Goal: Information Seeking & Learning: Find specific fact

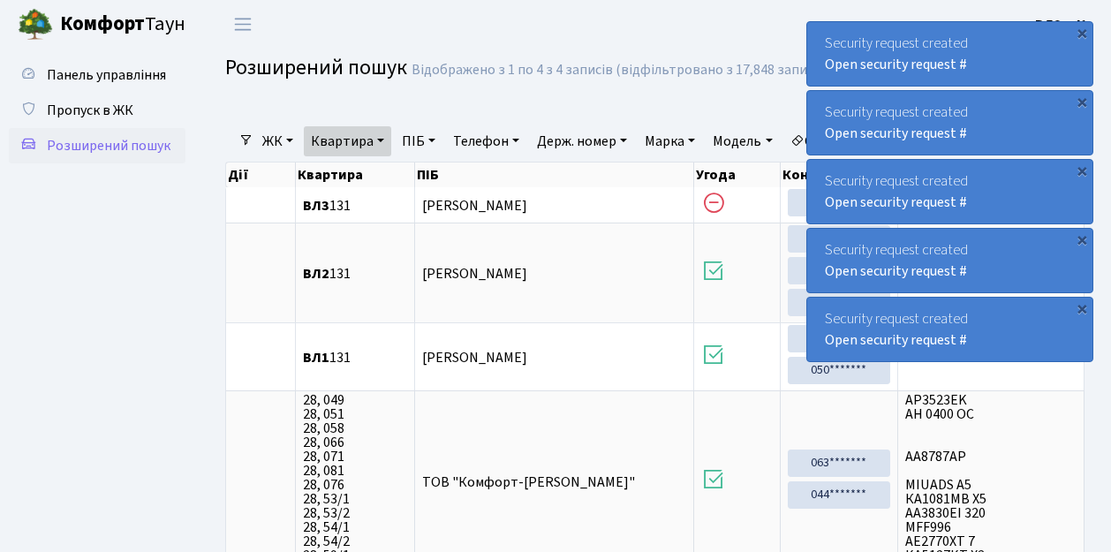
select select "25"
click at [140, 149] on span "Розширений пошук" at bounding box center [109, 145] width 124 height 19
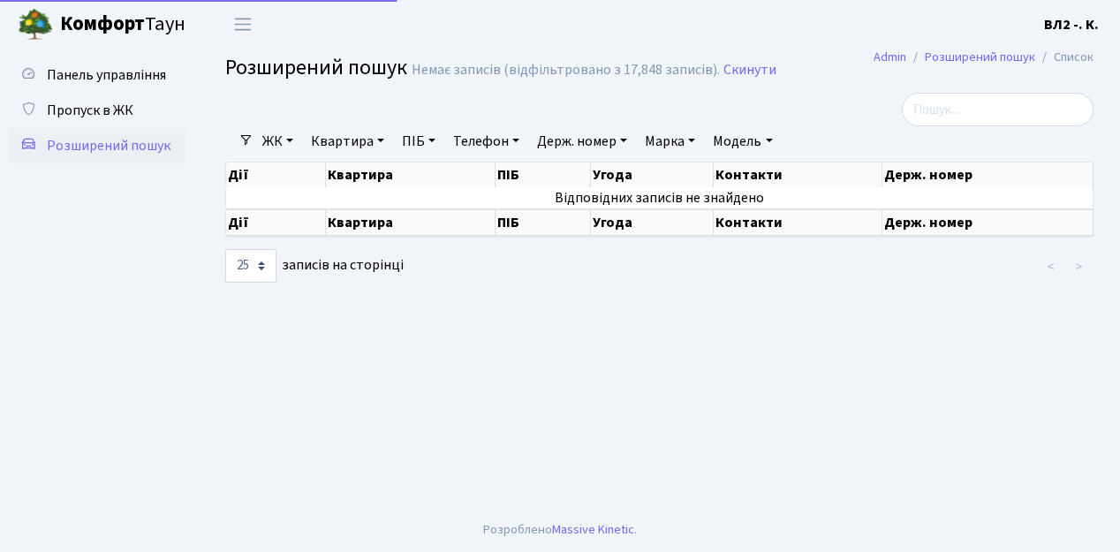
select select "25"
click at [350, 140] on link "Квартира" at bounding box center [347, 141] width 87 height 30
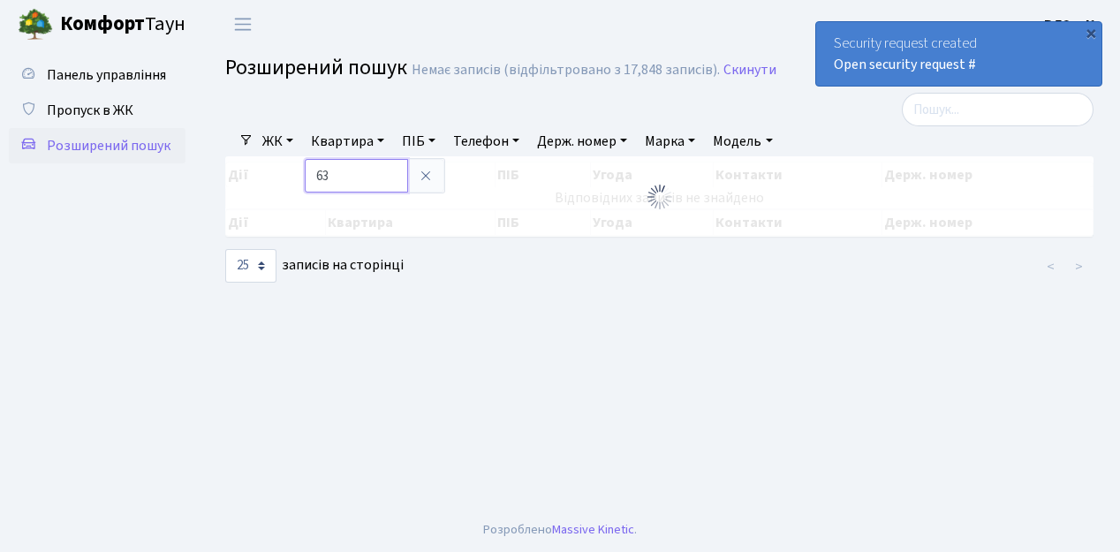
type input "63"
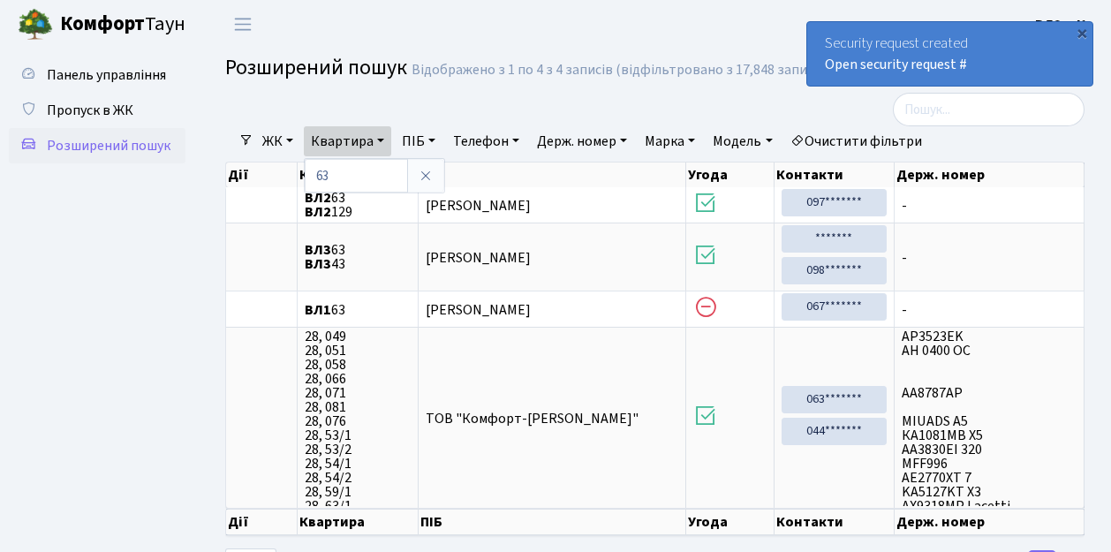
click at [150, 288] on ul "Панель управління Пропуск в ЖК Розширений пошук" at bounding box center [97, 315] width 177 height 517
click at [97, 145] on span "Розширений пошук" at bounding box center [109, 145] width 124 height 19
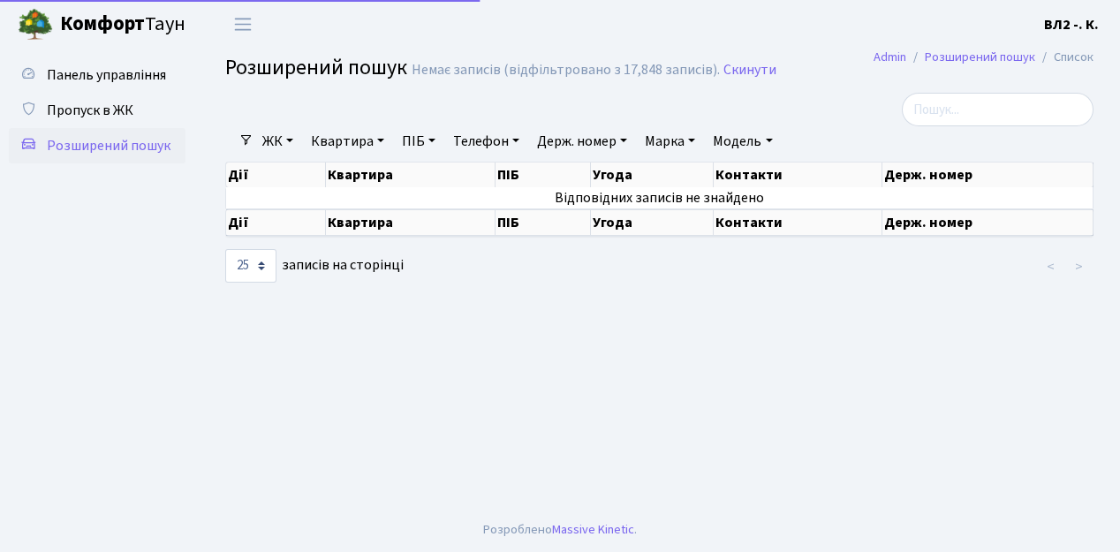
select select "25"
click at [334, 143] on link "Квартира" at bounding box center [347, 141] width 87 height 30
type input "120"
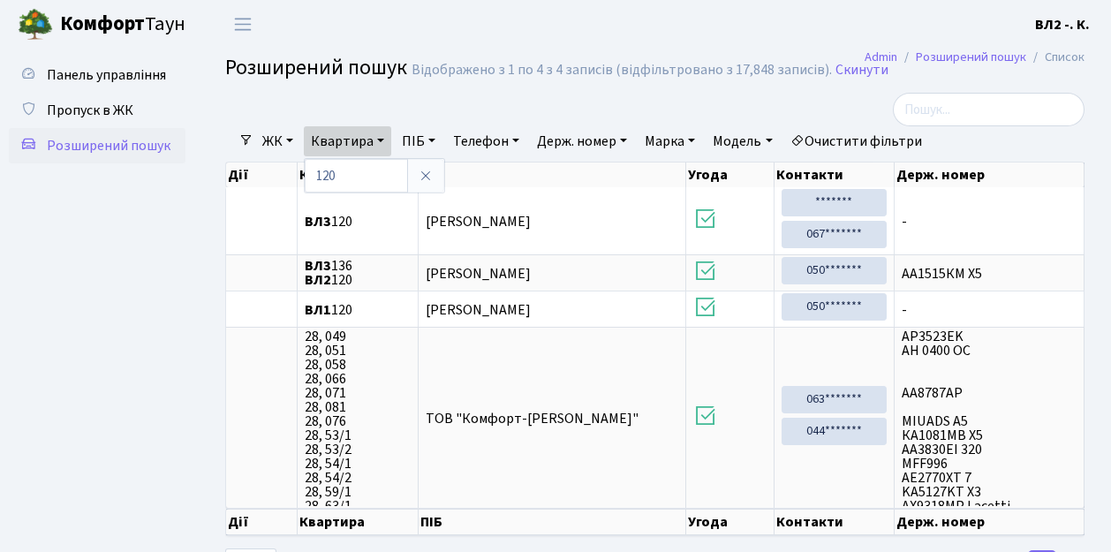
click at [137, 299] on ul "Панель управління Пропуск в ЖК Розширений пошук" at bounding box center [97, 315] width 177 height 517
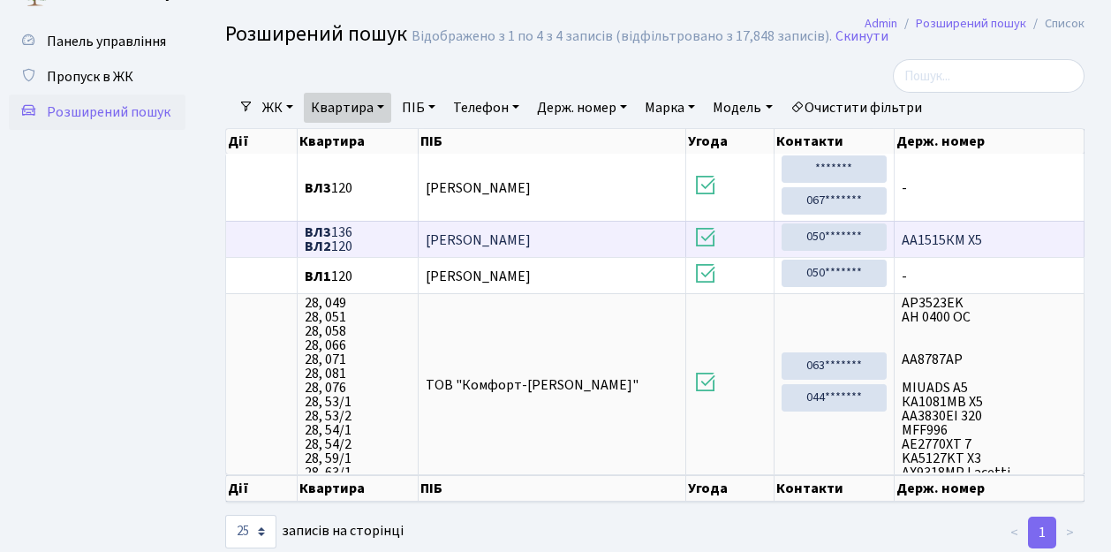
scroll to position [13, 0]
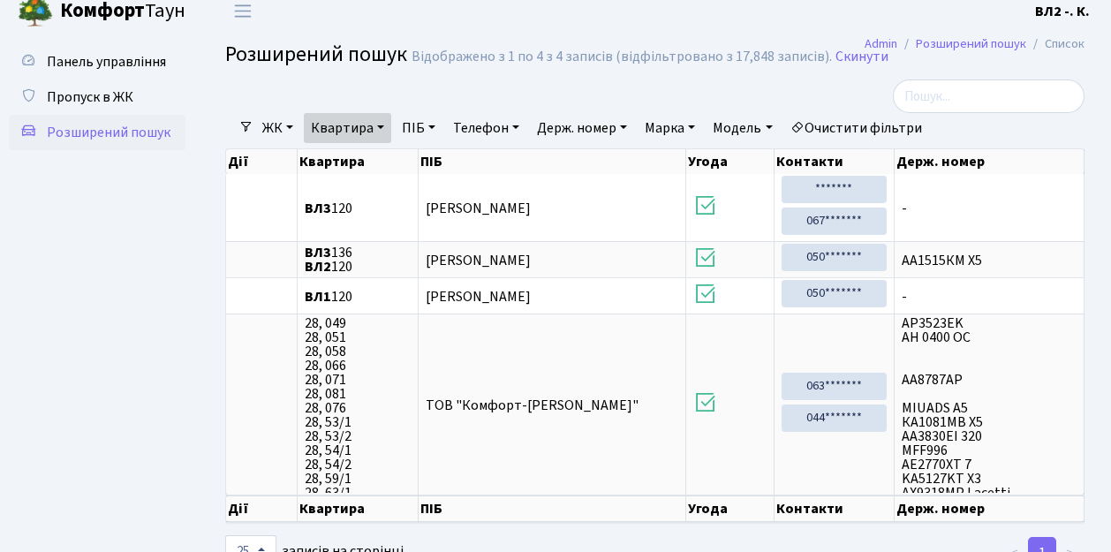
click at [111, 132] on span "Розширений пошук" at bounding box center [109, 132] width 124 height 19
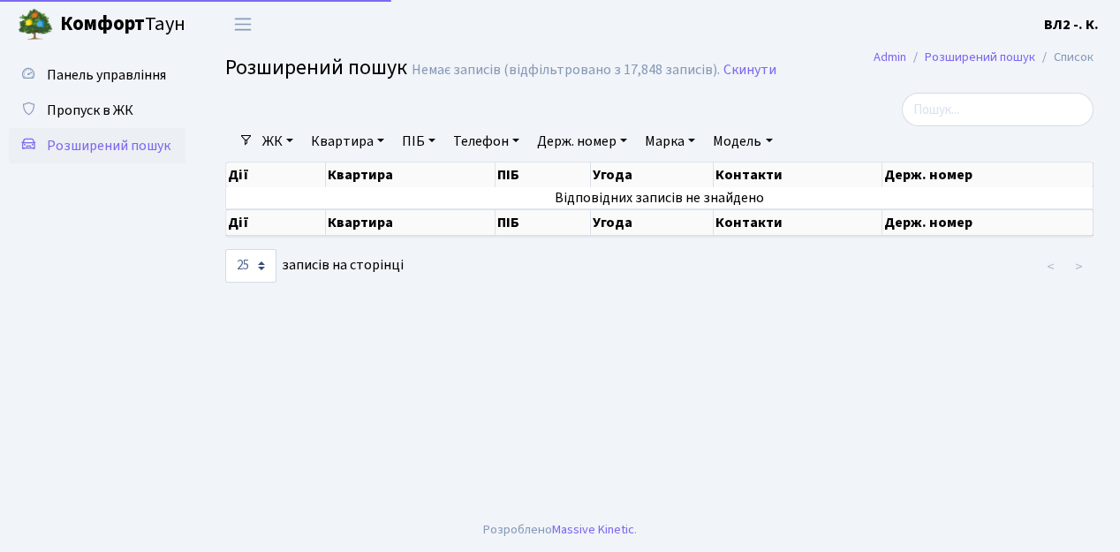
select select "25"
click at [345, 138] on link "Квартира" at bounding box center [347, 141] width 87 height 30
type input "6"
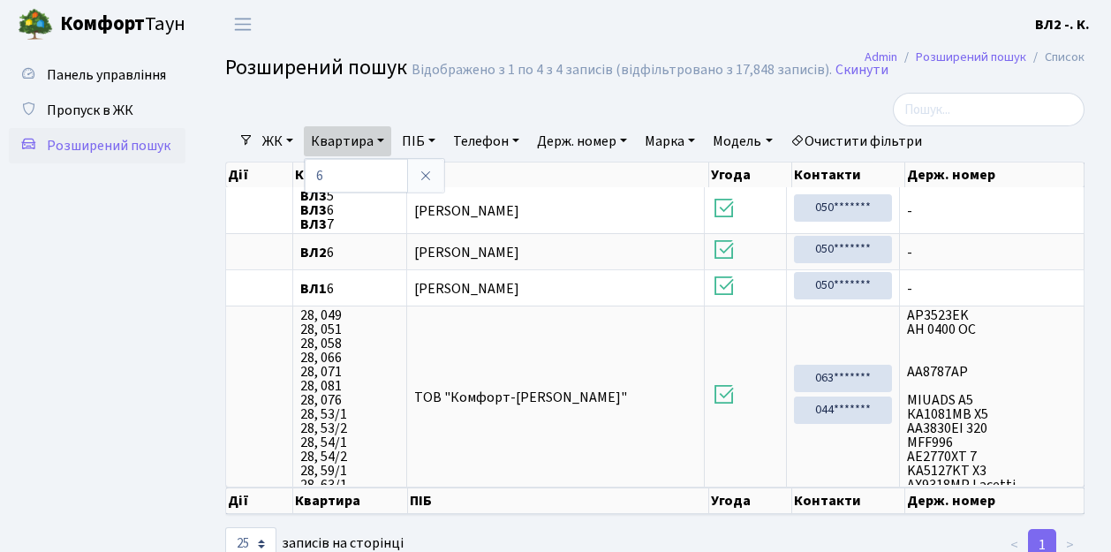
click at [148, 263] on ul "Панель управління Пропуск в ЖК Розширений пошук" at bounding box center [97, 305] width 177 height 496
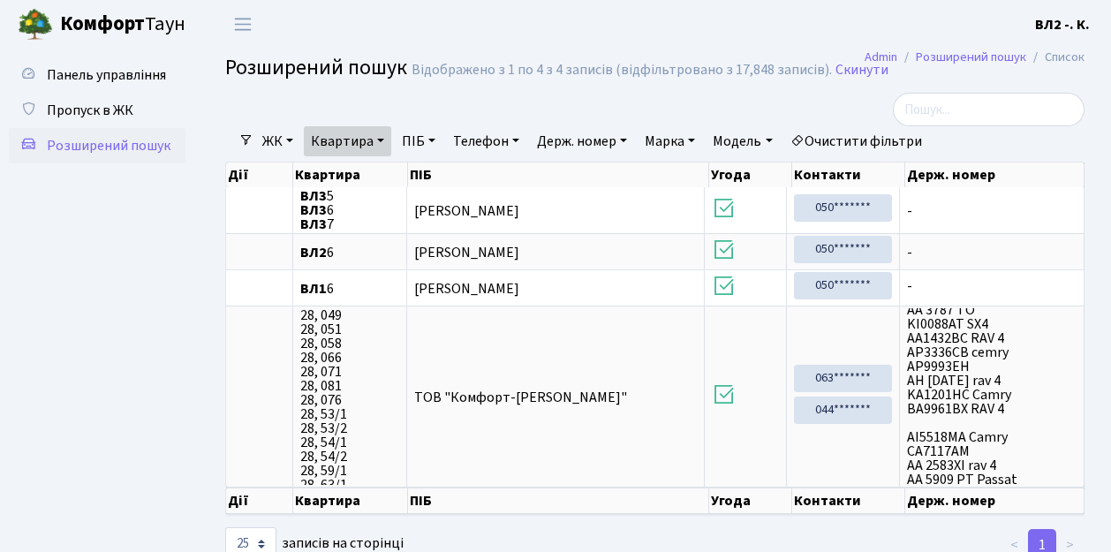
click at [383, 140] on link "Квартира" at bounding box center [347, 141] width 87 height 30
type input "181"
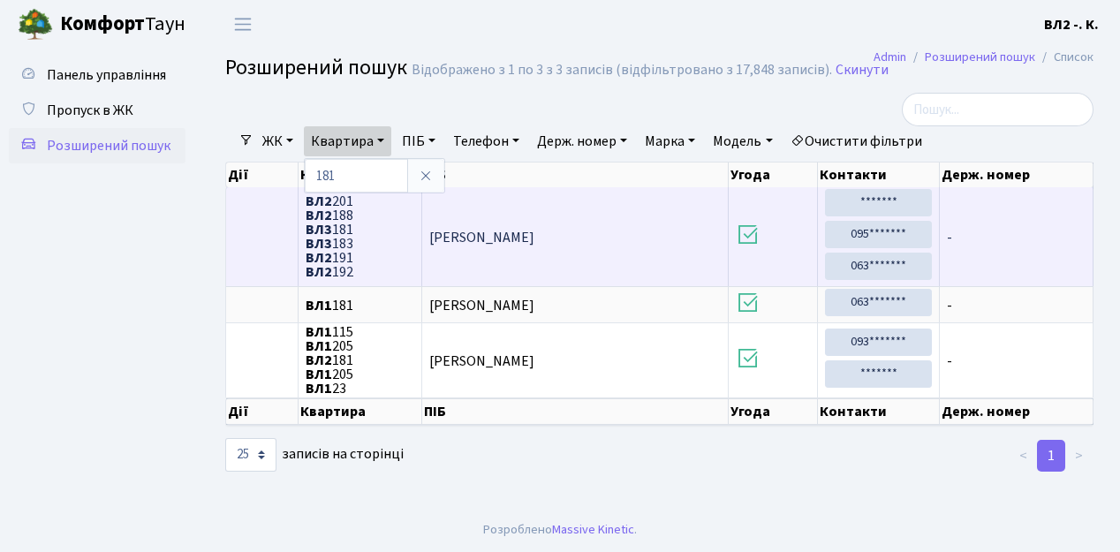
click at [267, 229] on td at bounding box center [262, 236] width 72 height 99
click at [323, 231] on b "ВЛ3" at bounding box center [319, 229] width 26 height 19
click at [324, 231] on b "ВЛ3" at bounding box center [319, 229] width 26 height 19
click at [348, 230] on span "ВЛ2 201 ВЛ2 188 ВЛ3 181 ВЛ3 183 ВЛ2 191 ВЛ2 192" at bounding box center [360, 236] width 109 height 85
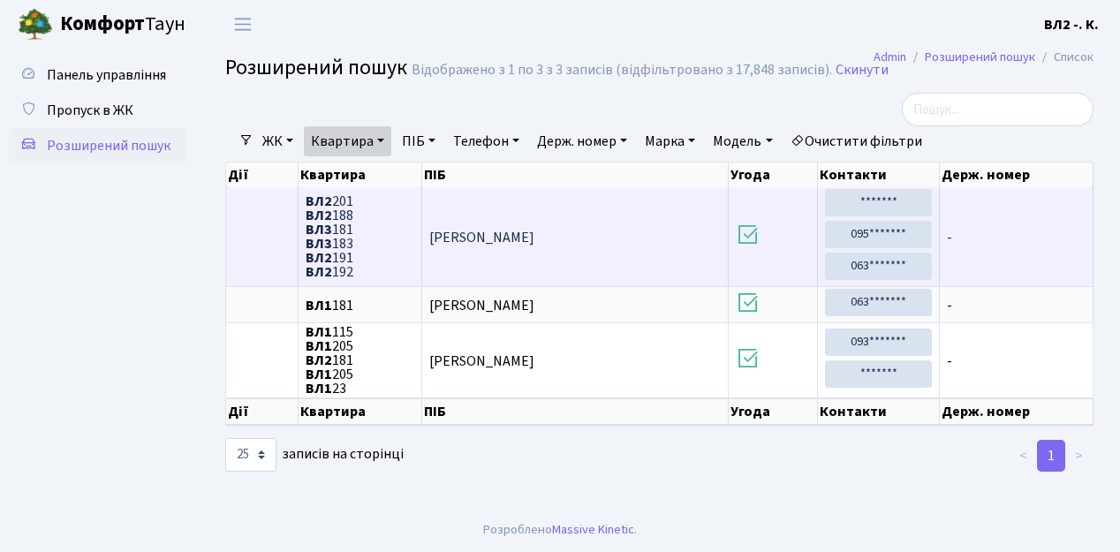
click at [348, 230] on span "ВЛ2 201 ВЛ2 188 ВЛ3 181 ВЛ3 183 ВЛ2 191 ВЛ2 192" at bounding box center [360, 236] width 109 height 85
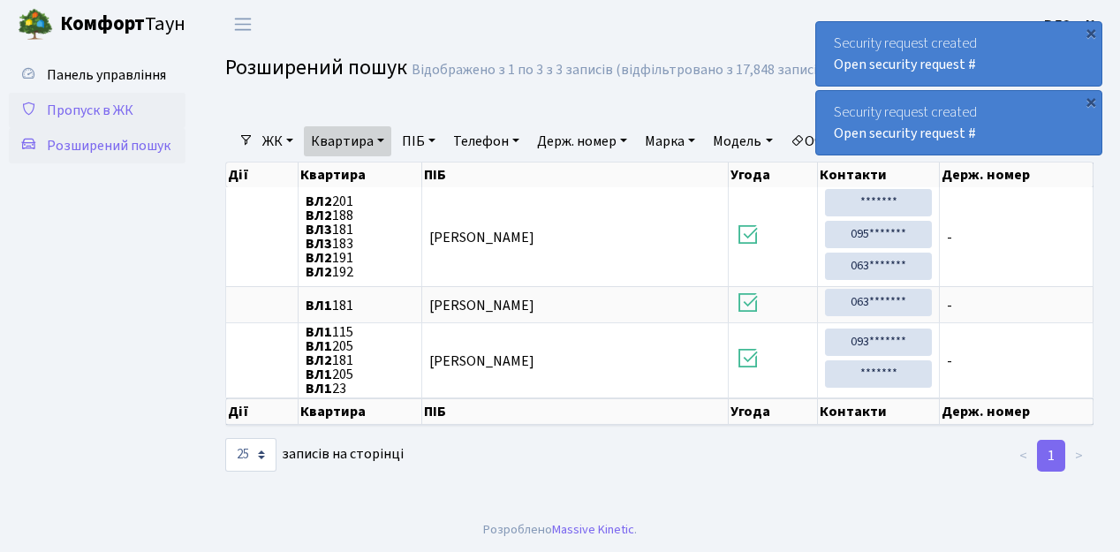
click at [93, 110] on span "Пропуск в ЖК" at bounding box center [90, 110] width 87 height 19
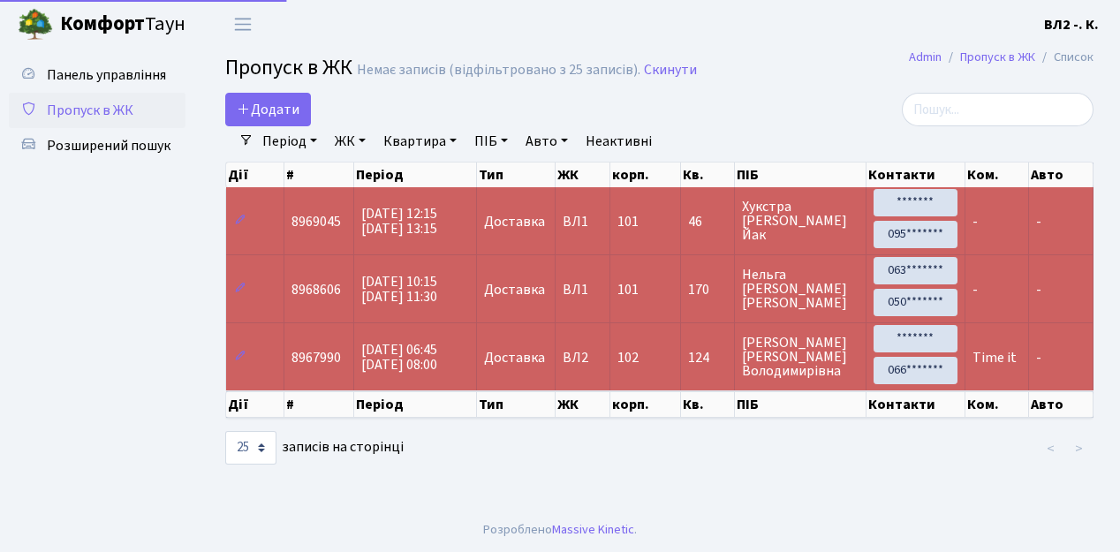
select select "25"
click at [101, 145] on span "Розширений пошук" at bounding box center [109, 145] width 124 height 19
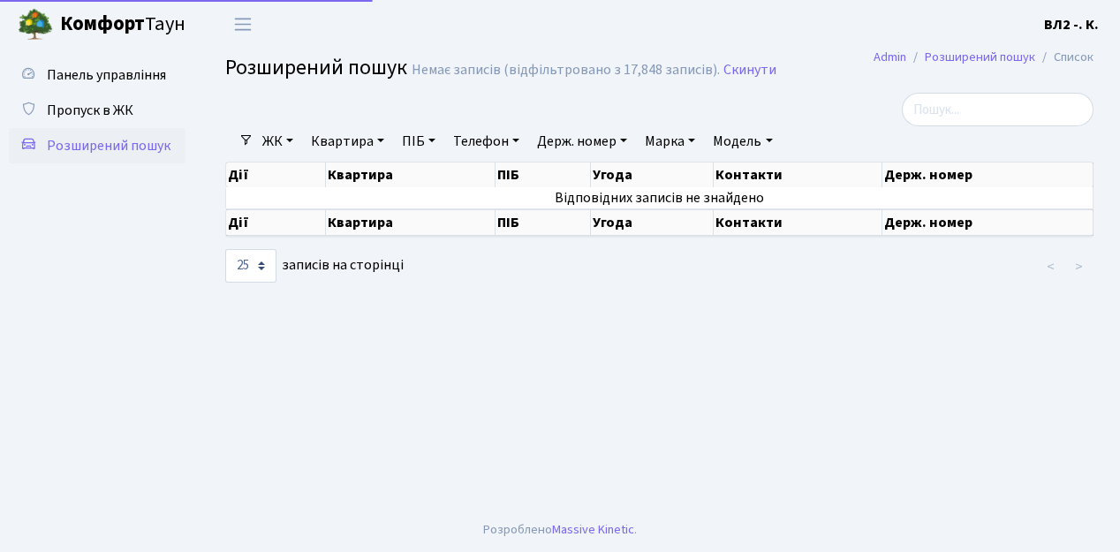
select select "25"
click at [90, 106] on span "Пропуск в ЖК" at bounding box center [90, 110] width 87 height 19
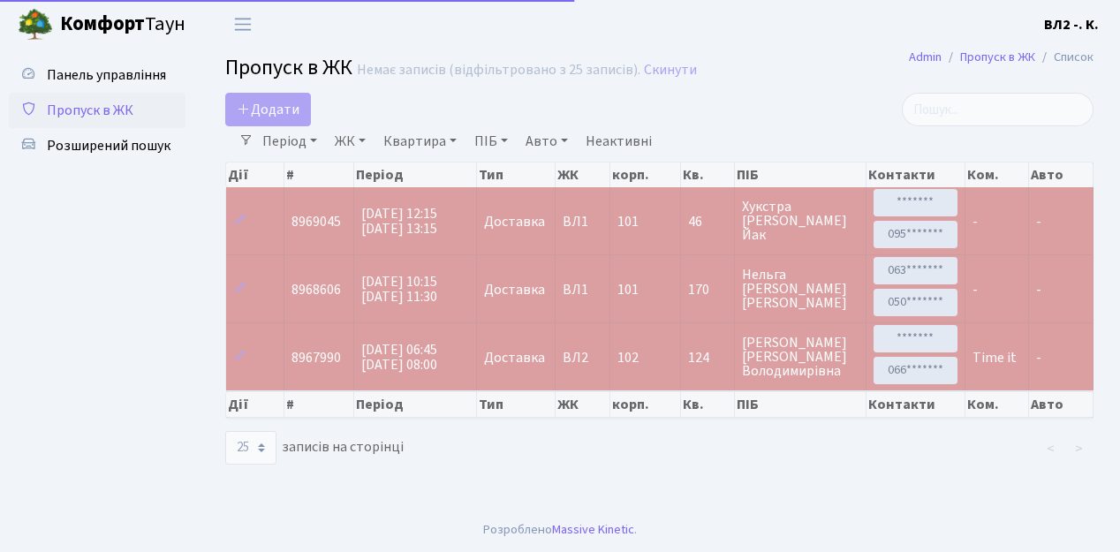
select select "25"
